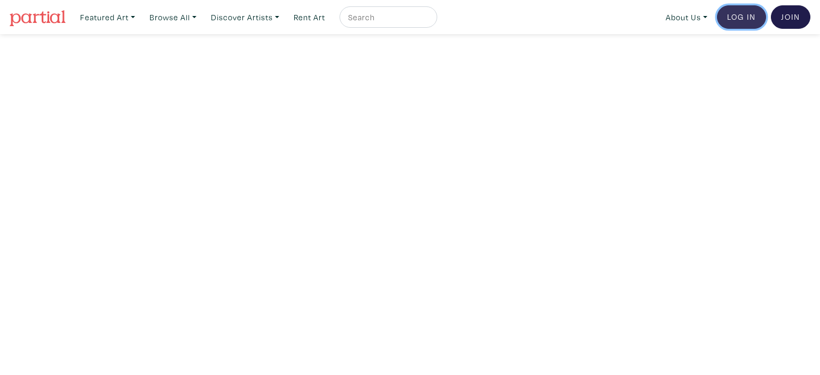
click at [727, 14] on link "Log In" at bounding box center [741, 16] width 49 height 23
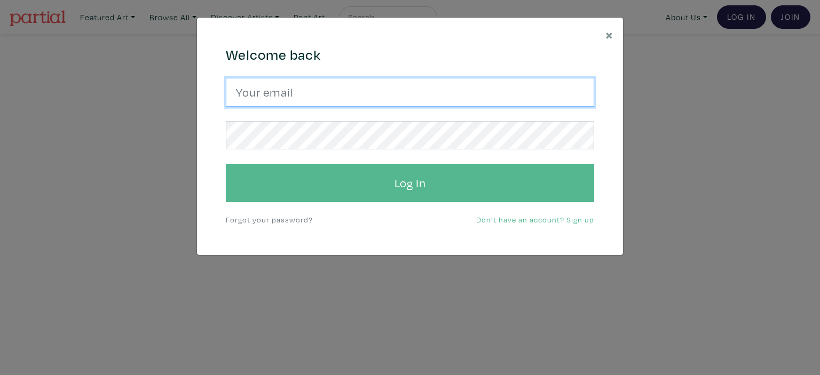
type input "[EMAIL_ADDRESS][DOMAIN_NAME]"
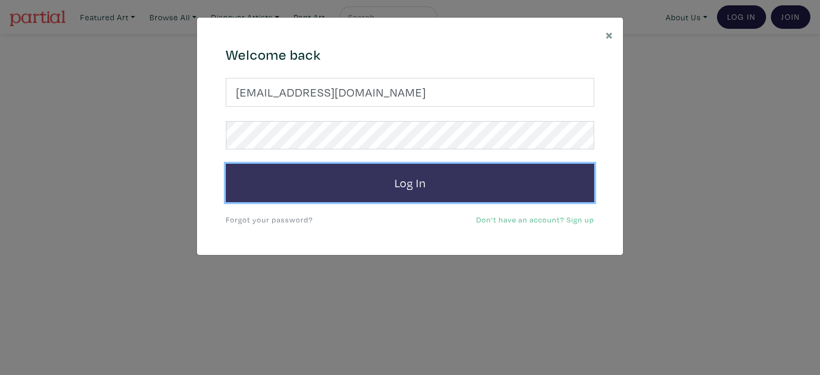
click at [420, 188] on button "Log In" at bounding box center [410, 183] width 368 height 38
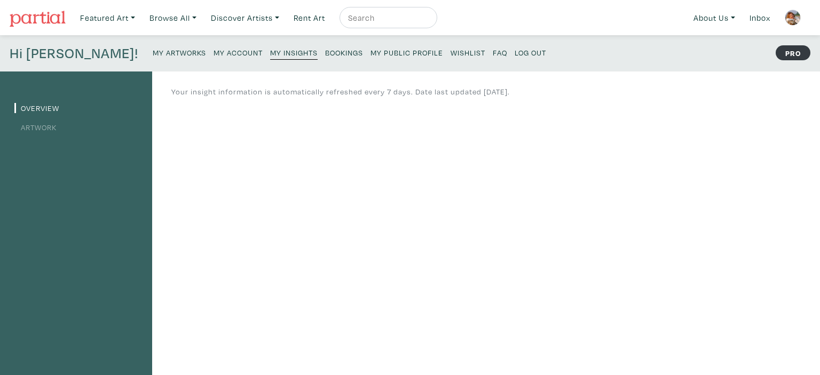
click at [153, 50] on small "My Artworks" at bounding box center [179, 53] width 53 height 10
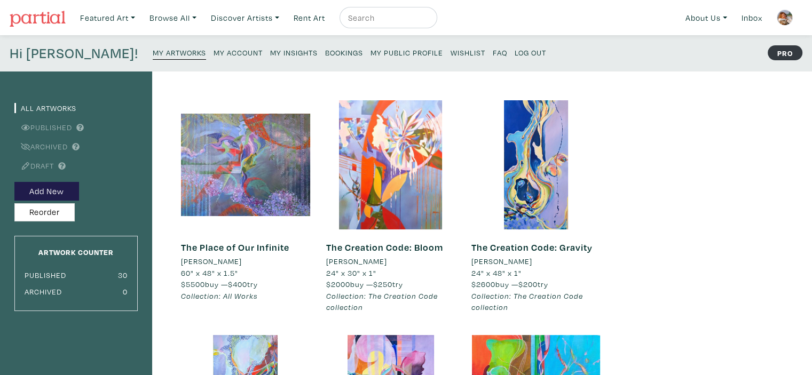
click at [515, 55] on small "Log Out" at bounding box center [530, 53] width 31 height 10
